Goal: Task Accomplishment & Management: Manage account settings

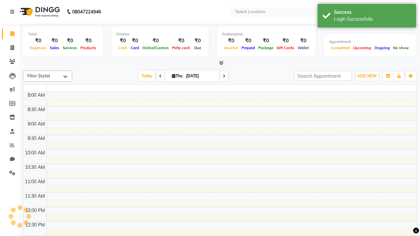
select select "en"
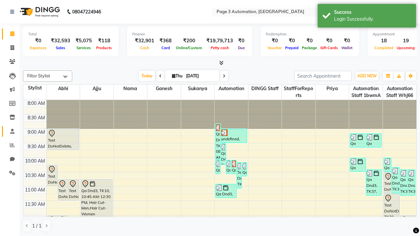
click at [10, 131] on span at bounding box center [12, 132] width 11 height 8
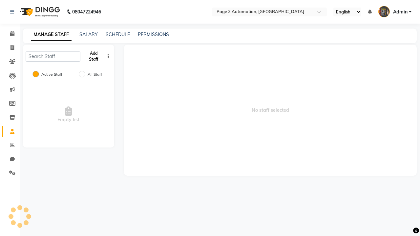
click at [93, 56] on button "Add Staff" at bounding box center [93, 56] width 21 height 17
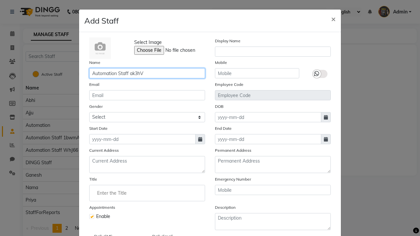
type input "Automation Staff ak3hV"
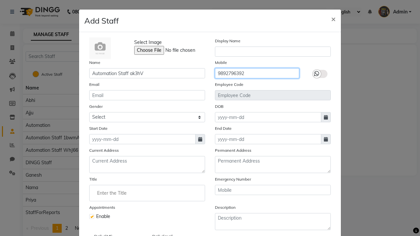
type input "9892796392"
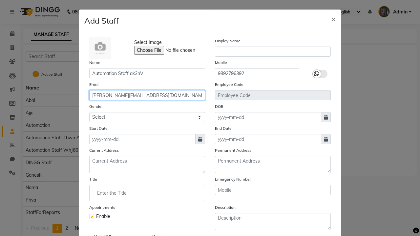
type input "[PERSON_NAME][EMAIL_ADDRESS][DOMAIN_NAME]"
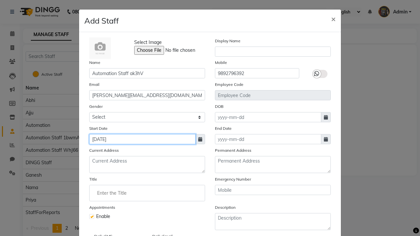
type input "[DATE]"
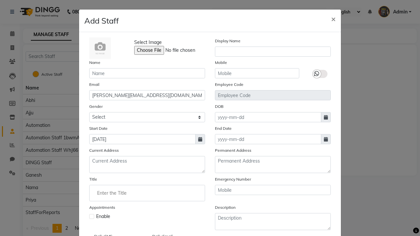
checkbox input "false"
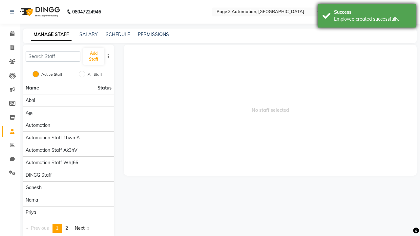
click at [367, 17] on div "Employee created successfully." at bounding box center [372, 19] width 77 height 7
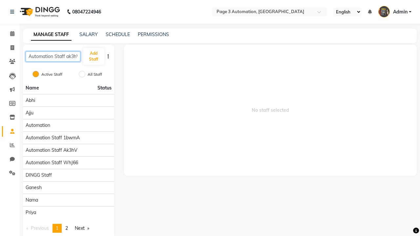
scroll to position [0, 2]
type input "Automation Staff ak3hV"
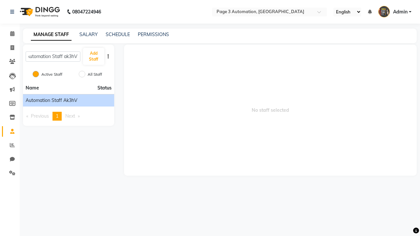
click at [68, 100] on span "Automation Staff ak3hV" at bounding box center [52, 100] width 52 height 7
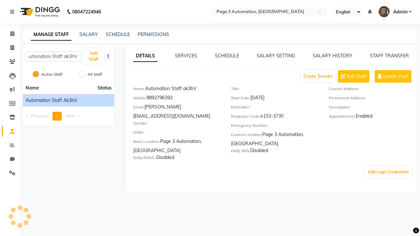
scroll to position [0, 0]
click at [227, 56] on link "SCHEDULE" at bounding box center [227, 56] width 24 height 6
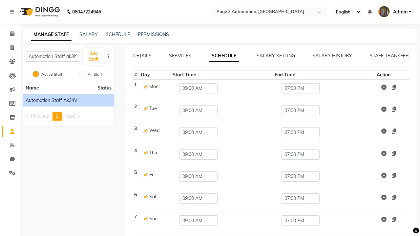
click at [224, 56] on link "SCHEDULE" at bounding box center [224, 56] width 30 height 12
click at [145, 86] on label at bounding box center [145, 86] width 5 height 5
click at [145, 86] on input "checkbox" at bounding box center [145, 86] width 4 height 4
checkbox input "false"
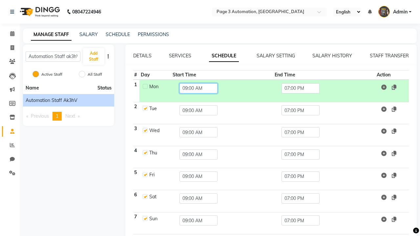
click at [197, 88] on input "09:00 AM" at bounding box center [198, 88] width 38 height 10
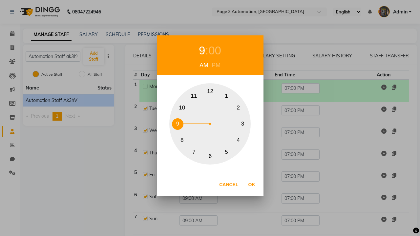
click at [202, 50] on div "9" at bounding box center [202, 50] width 6 height 17
click at [204, 65] on div "AM" at bounding box center [204, 65] width 12 height 9
click at [177, 124] on button "9" at bounding box center [177, 123] width 11 height 11
click at [251, 185] on button "Ok" at bounding box center [251, 184] width 13 height 13
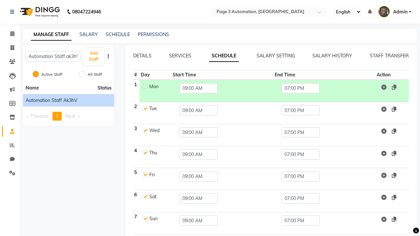
scroll to position [0, 2]
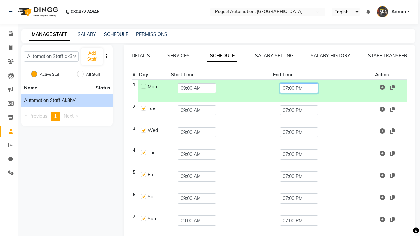
click at [299, 88] on input "07:00 PM" at bounding box center [299, 88] width 38 height 10
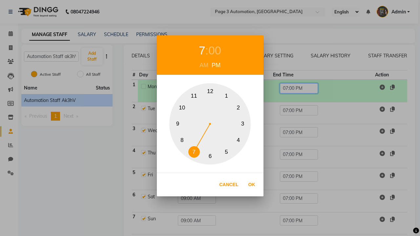
scroll to position [26, 0]
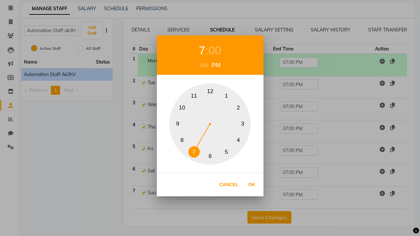
click at [202, 50] on div "7" at bounding box center [202, 50] width 6 height 17
click at [226, 152] on button "5" at bounding box center [226, 151] width 11 height 11
click at [216, 65] on div "PM" at bounding box center [216, 65] width 12 height 9
click at [214, 50] on div "00" at bounding box center [214, 50] width 13 height 17
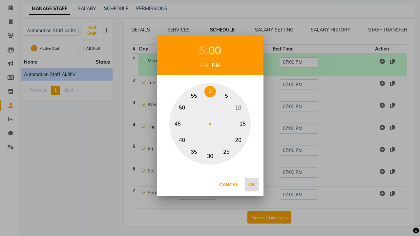
click at [242, 124] on button "15" at bounding box center [242, 123] width 11 height 11
click at [251, 185] on button "Ok" at bounding box center [251, 184] width 13 height 13
type input "05:15 PM"
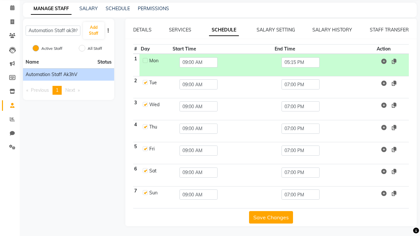
scroll to position [13, 0]
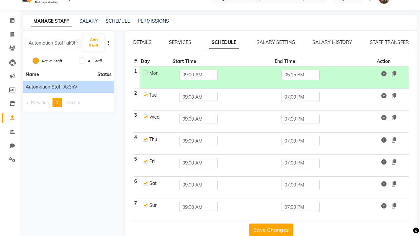
click at [269, 230] on button "Save Changes" at bounding box center [271, 230] width 44 height 12
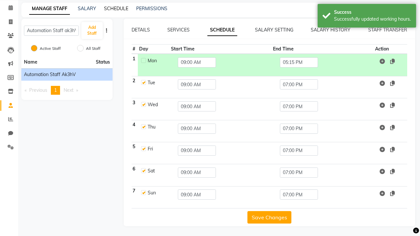
click at [116, 9] on link "SCHEDULE" at bounding box center [116, 9] width 24 height 6
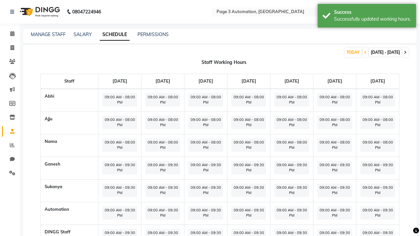
click at [405, 52] on icon at bounding box center [405, 52] width 3 height 4
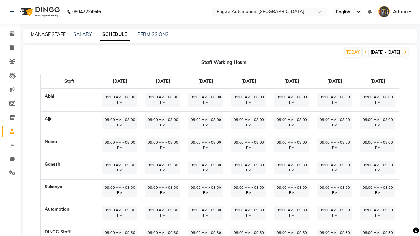
click at [48, 34] on link "MANAGE STAFF" at bounding box center [48, 34] width 35 height 6
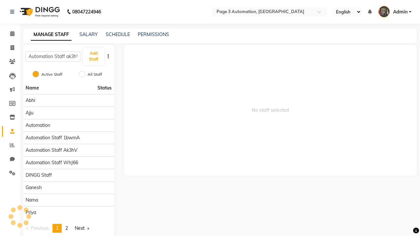
scroll to position [0, 2]
type input "Automation Staff ak3hV"
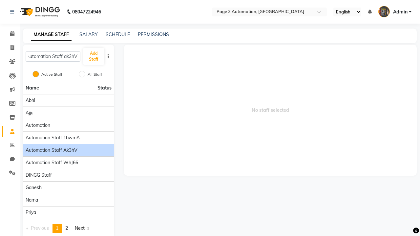
click at [68, 147] on span "Automation Staff ak3hV" at bounding box center [52, 150] width 52 height 7
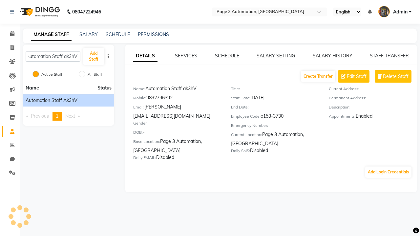
scroll to position [0, 0]
click at [145, 56] on link "DETAILS" at bounding box center [145, 56] width 24 height 12
click at [395, 76] on span "Delete Staff" at bounding box center [396, 76] width 26 height 7
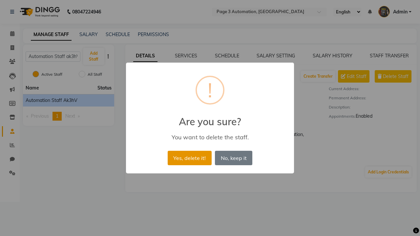
click at [189, 158] on button "Yes, delete it!" at bounding box center [190, 158] width 44 height 14
